Goal: Register for event/course

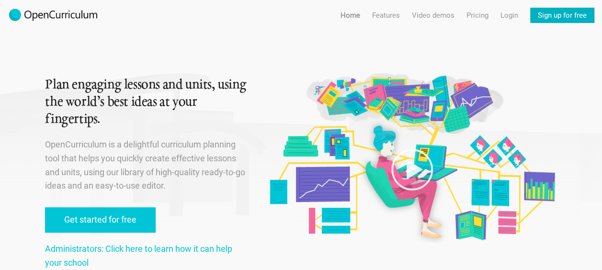
click at [576, 11] on link "Sign up for free" at bounding box center [562, 15] width 64 height 15
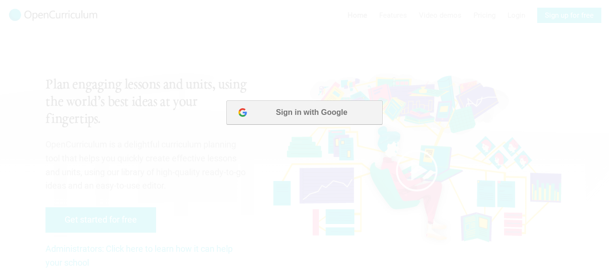
click at [328, 108] on button "Sign in with Google" at bounding box center [305, 113] width 156 height 24
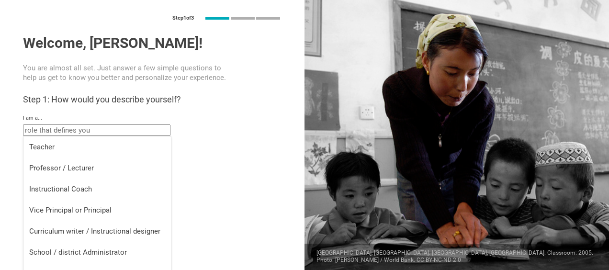
click at [135, 126] on input "text" at bounding box center [96, 130] width 147 height 11
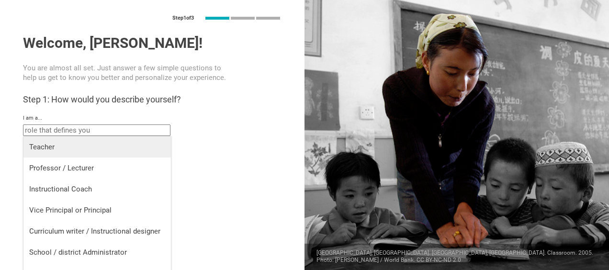
click at [57, 151] on div "Teacher" at bounding box center [97, 147] width 136 height 10
type input "Teacher"
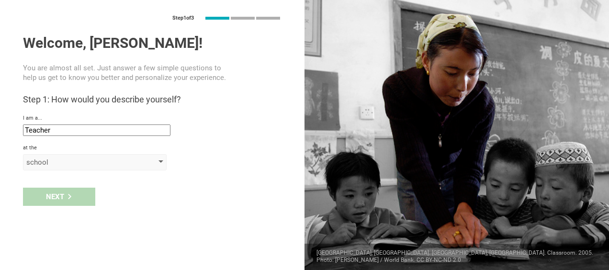
click at [59, 169] on div "school" at bounding box center [95, 162] width 144 height 16
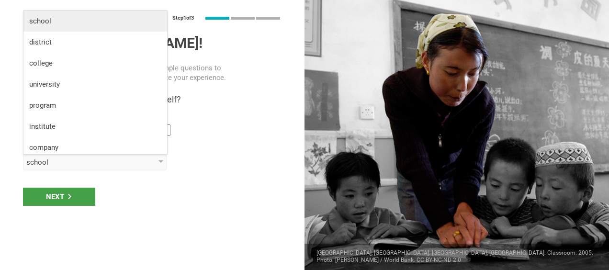
click at [56, 24] on div "school" at bounding box center [95, 21] width 132 height 10
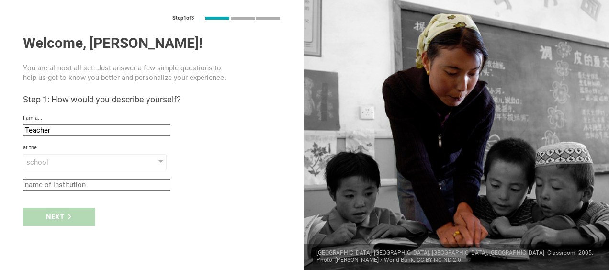
click at [52, 188] on input "text" at bounding box center [96, 184] width 147 height 11
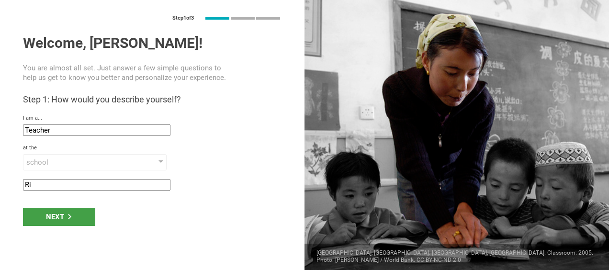
type input "R"
type input "Elementary"
click at [77, 224] on div "Next" at bounding box center [59, 217] width 72 height 18
type input "Victoria, Canada"
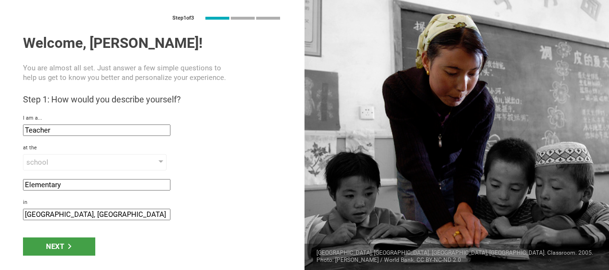
click at [92, 213] on input "Victoria, Canada" at bounding box center [96, 214] width 147 height 11
click at [71, 240] on div "Next" at bounding box center [59, 247] width 72 height 18
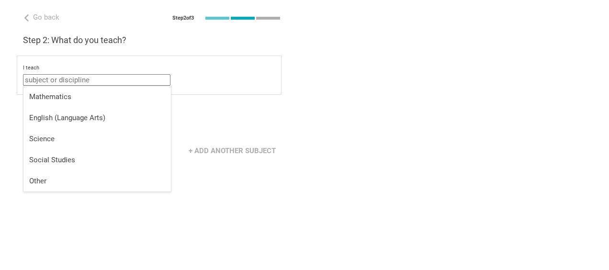
click at [101, 81] on input "text" at bounding box center [96, 79] width 147 height 11
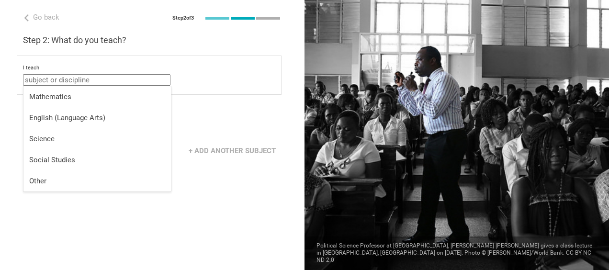
click at [78, 77] on input "text" at bounding box center [96, 79] width 147 height 11
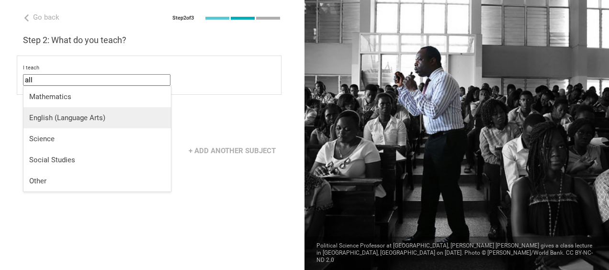
click at [57, 122] on div "English (Language Arts)" at bounding box center [97, 118] width 136 height 10
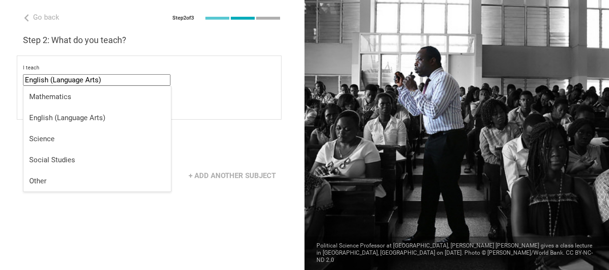
drag, startPoint x: 113, startPoint y: 82, endPoint x: 0, endPoint y: 80, distance: 113.0
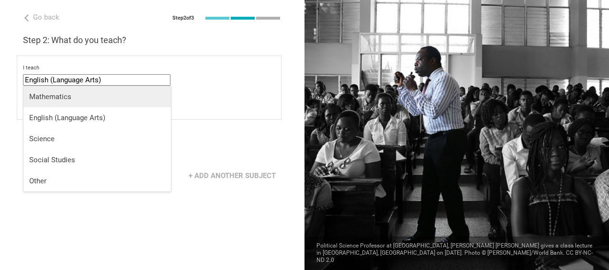
click at [35, 98] on div "Mathematics" at bounding box center [97, 97] width 136 height 10
type input "Mathematics"
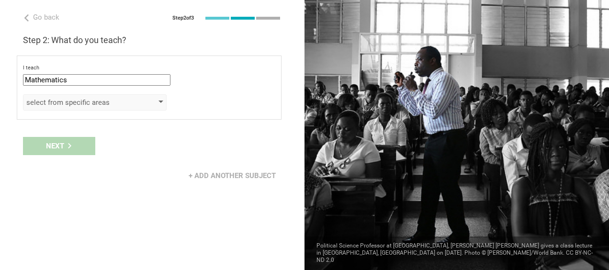
click at [71, 106] on div "select from specific areas" at bounding box center [81, 103] width 110 height 10
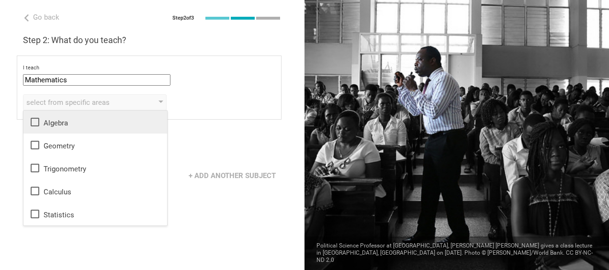
click at [30, 123] on icon at bounding box center [34, 121] width 11 height 11
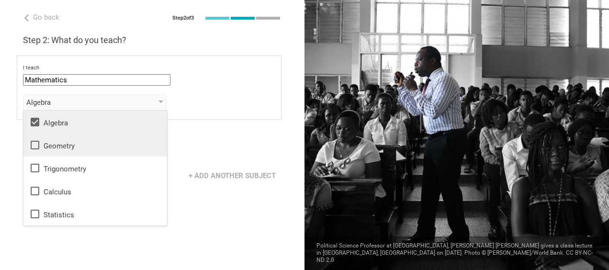
click at [33, 144] on icon at bounding box center [34, 144] width 11 height 11
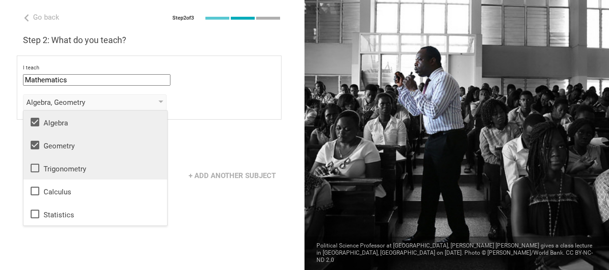
click at [34, 162] on icon at bounding box center [34, 167] width 11 height 11
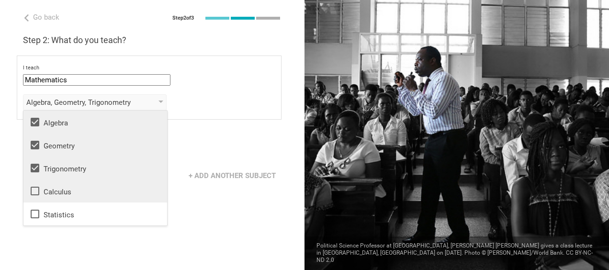
click at [40, 188] on icon at bounding box center [34, 190] width 11 height 11
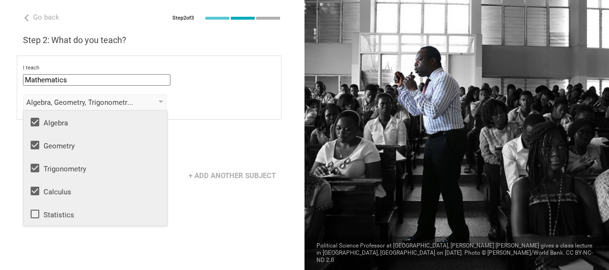
click at [40, 217] on icon at bounding box center [34, 213] width 11 height 11
click at [38, 118] on icon at bounding box center [35, 122] width 9 height 9
click at [213, 106] on div "Geometry, Trigonometry, Calculus, Statistics Algebra Geometry Trigonometry Calc…" at bounding box center [149, 102] width 252 height 16
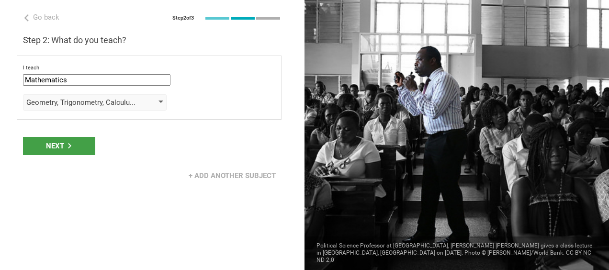
click at [164, 103] on div "Geometry, Trigonometry, Calculus, Statistics" at bounding box center [95, 102] width 144 height 16
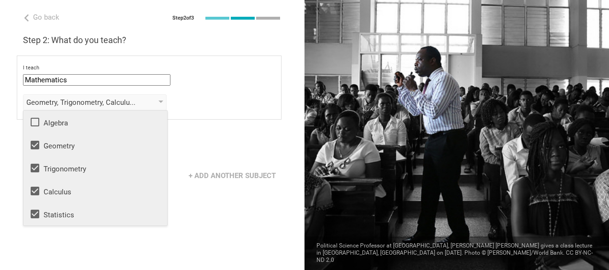
click at [35, 119] on icon at bounding box center [34, 121] width 11 height 11
click at [35, 161] on li "Trigonometry" at bounding box center [95, 168] width 144 height 23
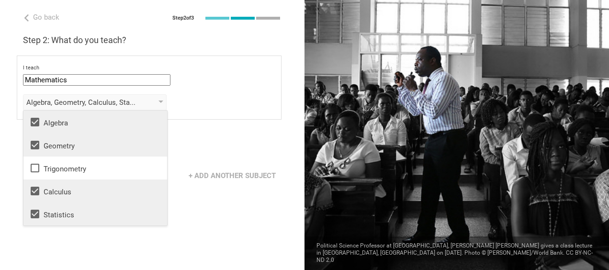
click at [35, 187] on icon at bounding box center [35, 191] width 9 height 9
click at [36, 215] on icon at bounding box center [35, 214] width 9 height 9
click at [211, 130] on div "Go back Step 2 of 3 Welcome, Gabrielle! You are almost all set. Just answer a f…" at bounding box center [152, 135] width 305 height 270
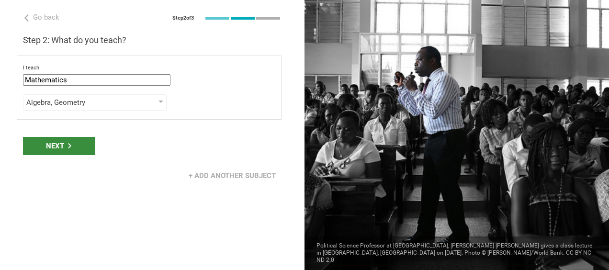
click at [83, 140] on div "Next" at bounding box center [59, 146] width 72 height 18
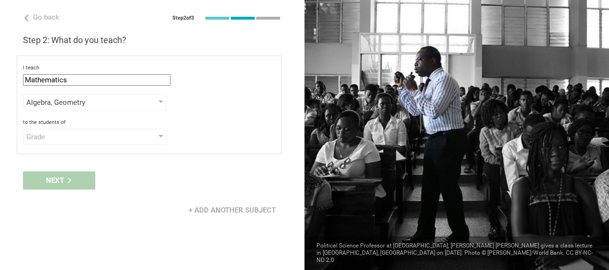
click at [83, 140] on div "Grade" at bounding box center [81, 137] width 110 height 10
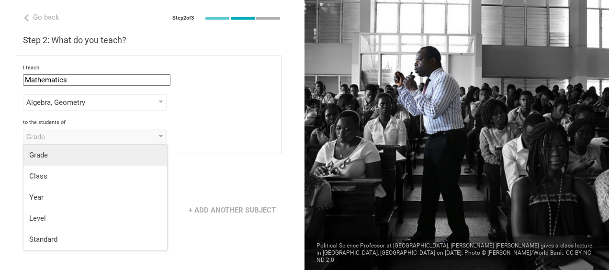
click at [65, 160] on li "Grade" at bounding box center [95, 155] width 144 height 21
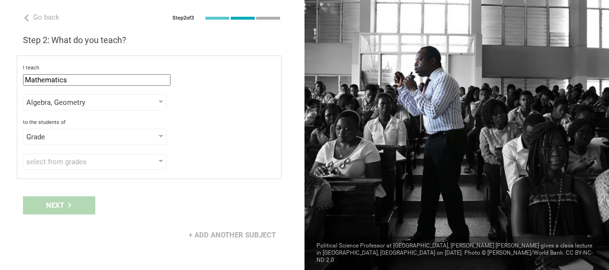
click at [65, 160] on div "select from grades" at bounding box center [81, 162] width 110 height 10
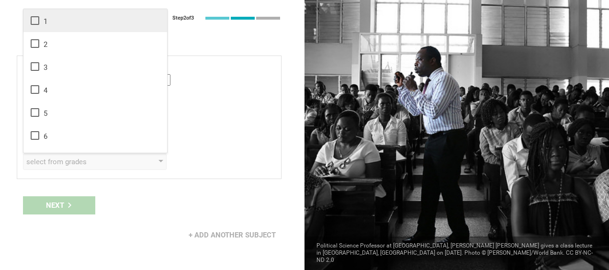
click at [35, 25] on icon at bounding box center [34, 20] width 11 height 11
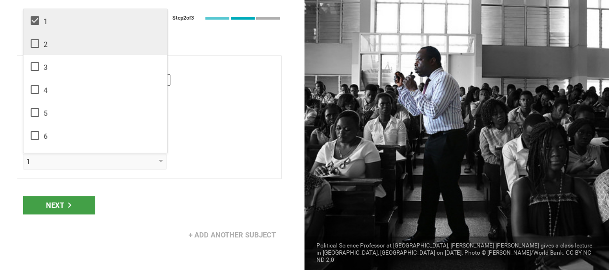
click at [34, 39] on icon at bounding box center [35, 43] width 9 height 9
click at [77, 199] on div "Next" at bounding box center [59, 205] width 72 height 18
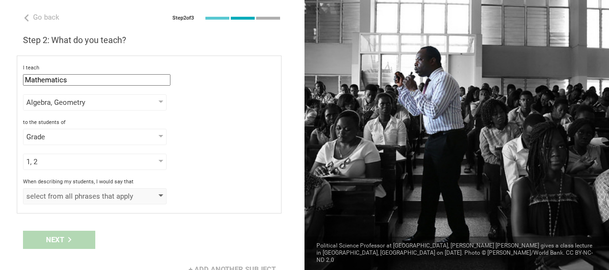
click at [159, 198] on div "select from all phrases that apply" at bounding box center [95, 196] width 144 height 16
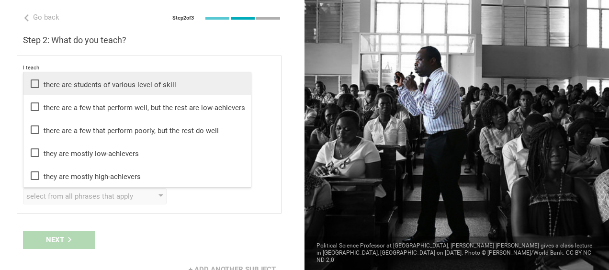
click at [29, 82] on icon at bounding box center [34, 83] width 11 height 11
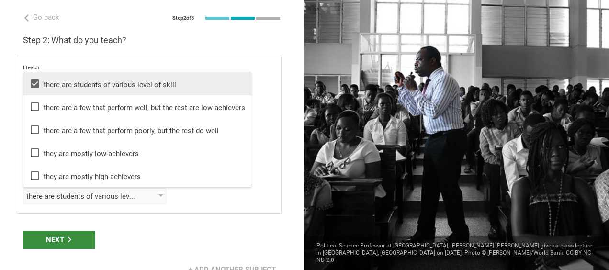
click at [56, 234] on div "Next" at bounding box center [59, 240] width 72 height 18
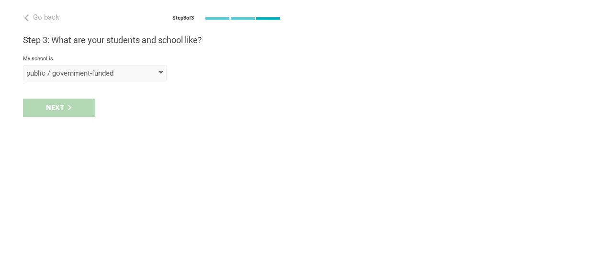
click at [160, 71] on div at bounding box center [161, 73] width 5 height 4
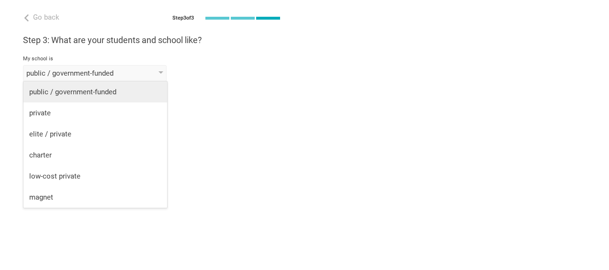
click at [117, 84] on li "public / government-funded" at bounding box center [95, 91] width 144 height 21
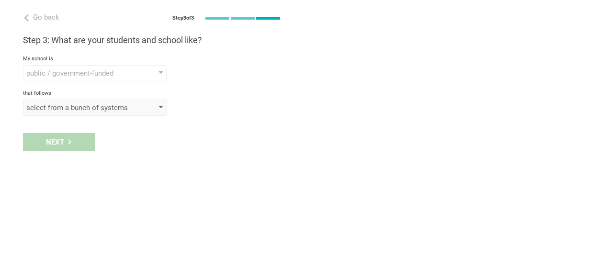
click at [67, 112] on div "select from a bunch of systems" at bounding box center [95, 108] width 144 height 16
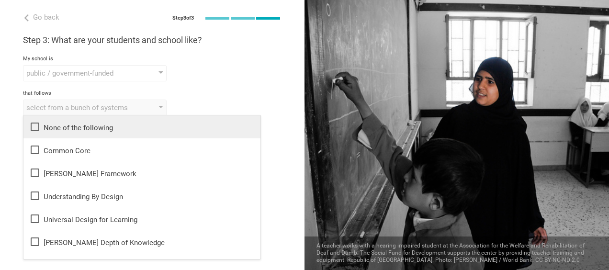
click at [36, 131] on icon at bounding box center [34, 126] width 11 height 11
click at [228, 79] on div "public / government-funded public / government-funded private elite / private c…" at bounding box center [152, 73] width 259 height 16
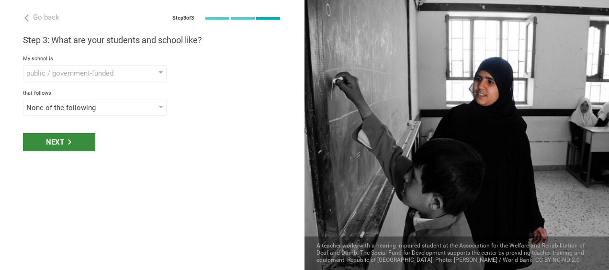
click at [54, 140] on div "Next" at bounding box center [59, 142] width 72 height 18
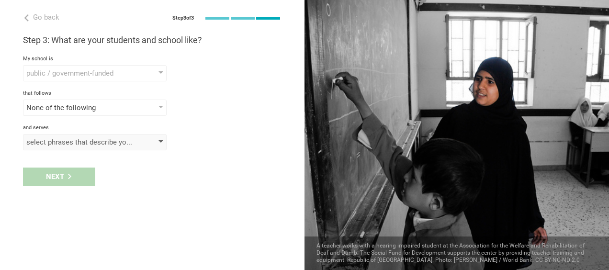
click at [79, 142] on div "select phrases that describe your student population" at bounding box center [81, 142] width 110 height 10
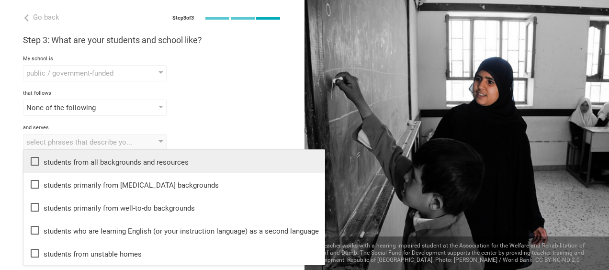
click at [34, 161] on icon at bounding box center [34, 161] width 11 height 11
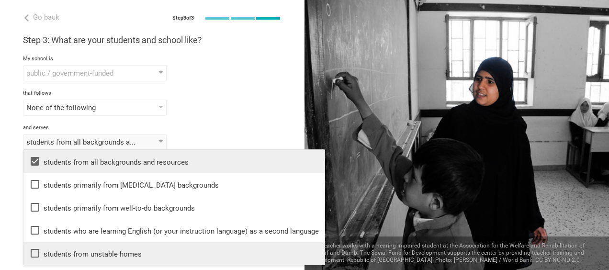
click at [36, 249] on icon at bounding box center [35, 253] width 9 height 9
click at [238, 131] on div "and serves students from all backgrounds and resources, students from unstable …" at bounding box center [152, 138] width 259 height 26
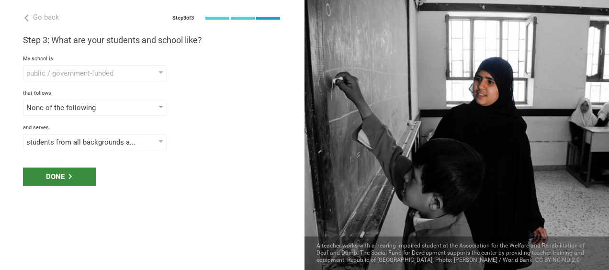
click at [63, 181] on div "Done" at bounding box center [59, 177] width 73 height 18
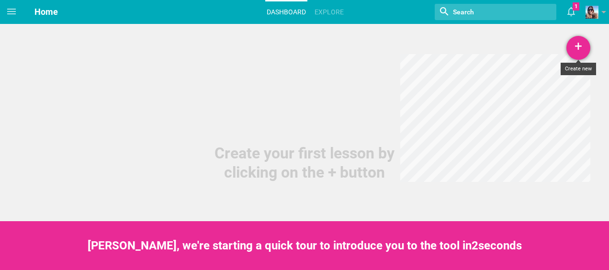
click at [581, 46] on div "+" at bounding box center [578, 48] width 24 height 24
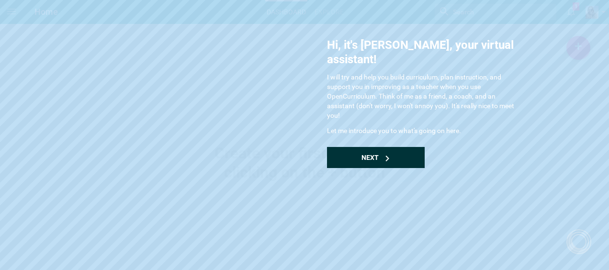
click at [370, 154] on span "Next" at bounding box center [370, 158] width 17 height 8
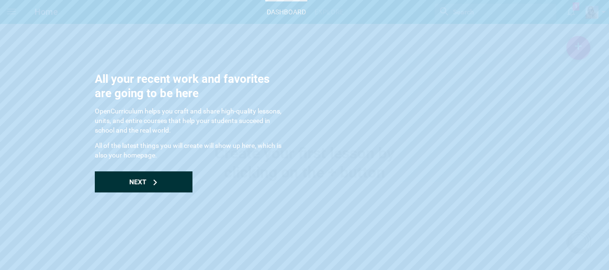
click at [175, 182] on div "Next" at bounding box center [144, 181] width 98 height 21
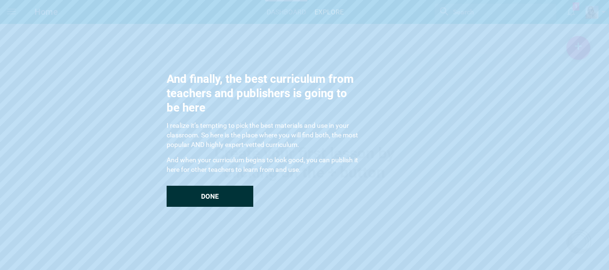
click at [175, 182] on div "And finally, the best curriculum from teachers and publishers is going to be he…" at bounding box center [263, 139] width 192 height 135
click at [179, 188] on div "Done" at bounding box center [210, 196] width 87 height 21
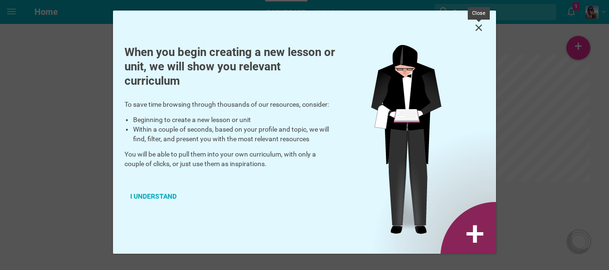
click at [482, 25] on icon at bounding box center [478, 27] width 11 height 11
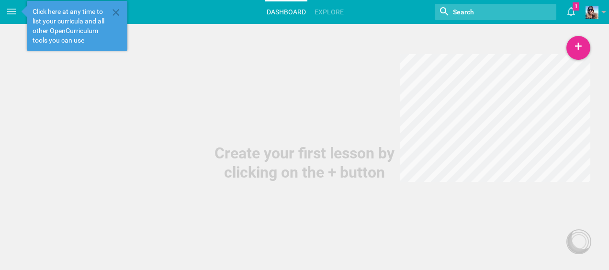
click at [297, 11] on link "Dashboard" at bounding box center [286, 11] width 42 height 21
click at [332, 9] on link "Explore" at bounding box center [329, 11] width 32 height 21
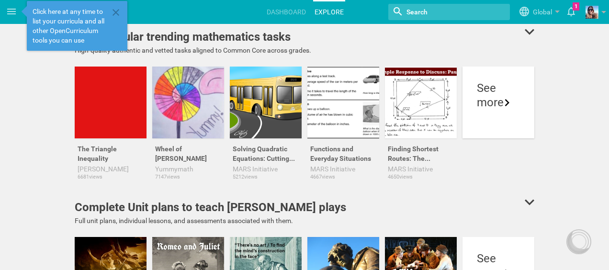
click at [525, 144] on div at bounding box center [499, 143] width 72 height 11
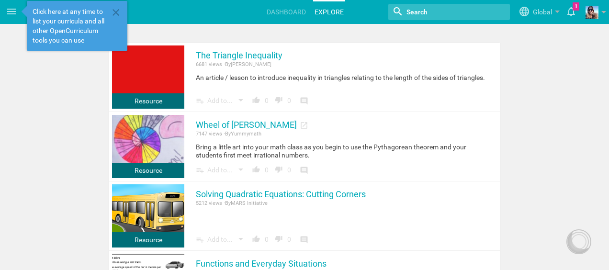
click at [331, 9] on link "Explore" at bounding box center [329, 11] width 32 height 21
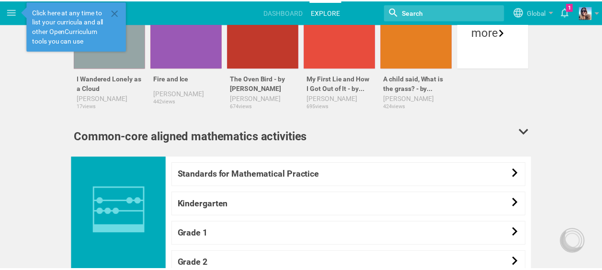
scroll to position [695, 0]
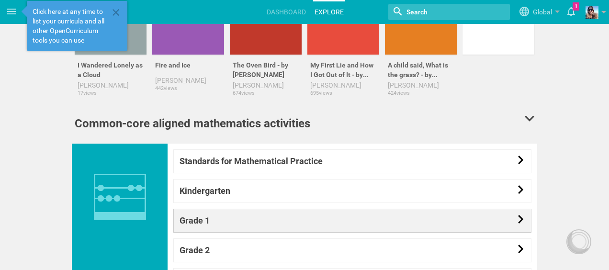
click at [350, 222] on link "Grade 1" at bounding box center [352, 221] width 358 height 24
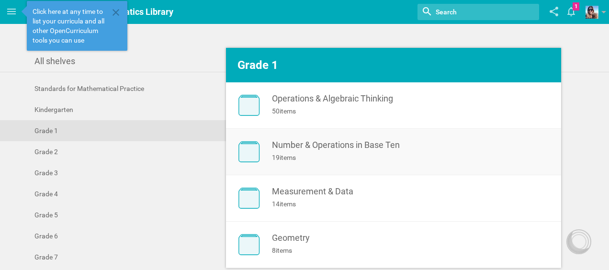
click at [322, 170] on link "Number & Operations in Base Ten 19 items" at bounding box center [393, 152] width 335 height 46
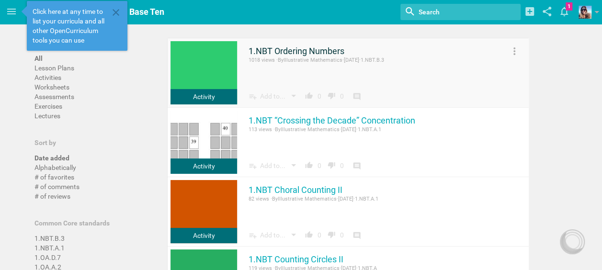
click at [280, 51] on link "1.NBT Ordering Numbers" at bounding box center [297, 50] width 96 height 11
